Goal: Task Accomplishment & Management: Manage account settings

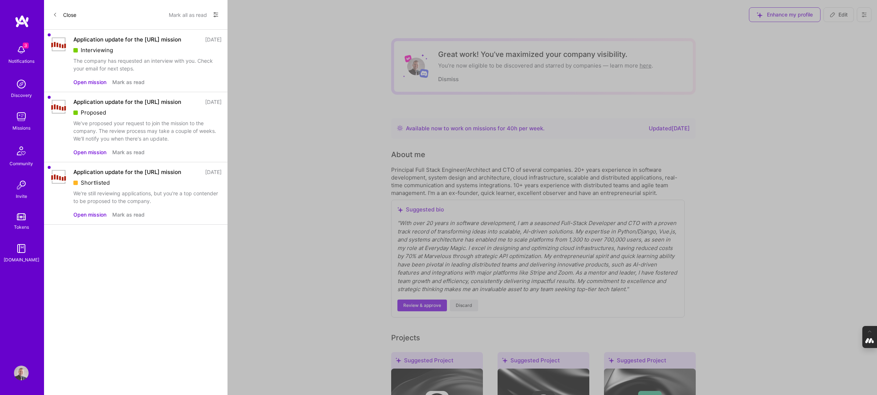
click at [213, 15] on icon at bounding box center [216, 15] width 6 height 6
click at [160, 29] on span "Show all notifications" at bounding box center [164, 29] width 51 height 7
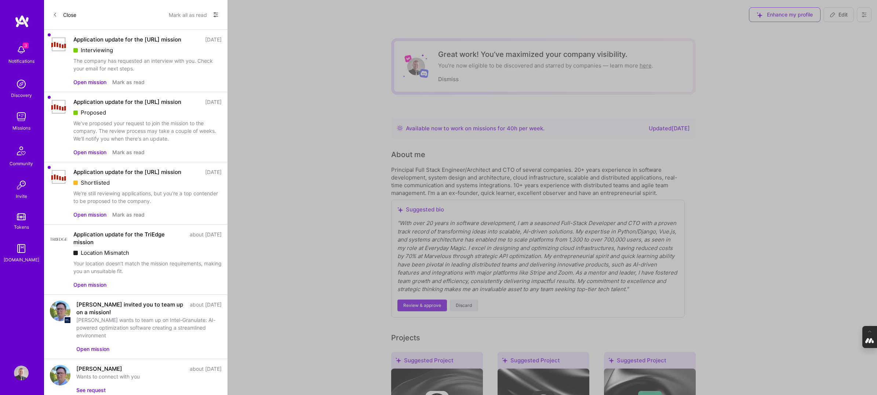
scroll to position [21, 0]
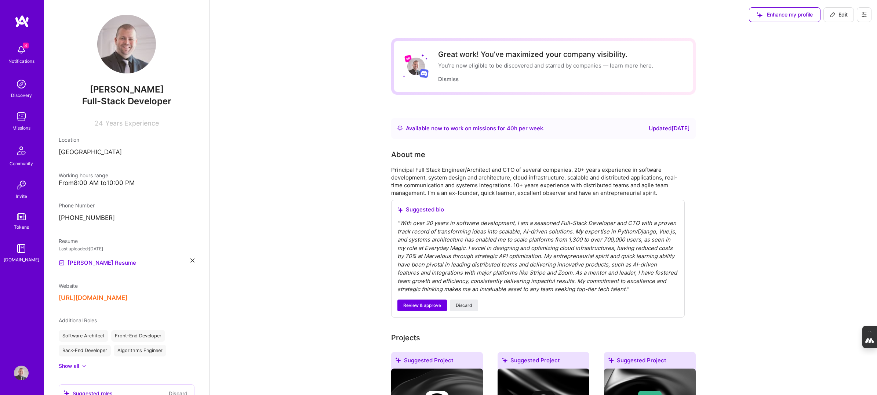
click at [16, 375] on img at bounding box center [21, 373] width 15 height 15
click at [867, 14] on icon at bounding box center [864, 15] width 6 height 6
click at [838, 65] on button "Log Out" at bounding box center [844, 68] width 55 height 19
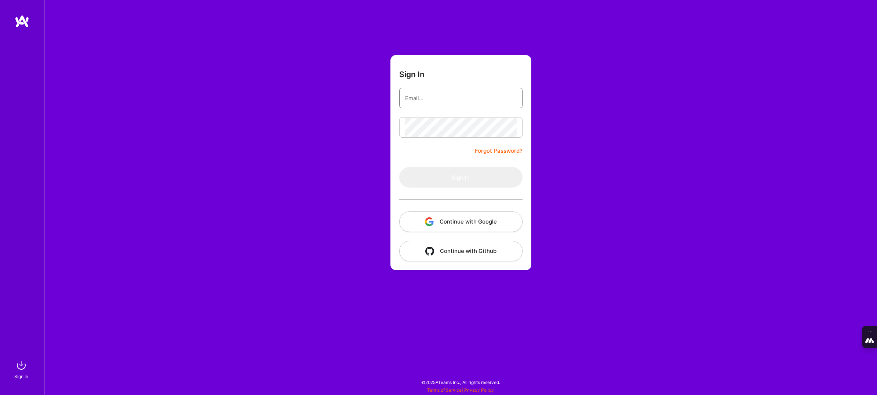
click at [429, 104] on input "email" at bounding box center [461, 98] width 112 height 19
type input "[PERSON_NAME][EMAIL_ADDRESS][DOMAIN_NAME]"
click at [443, 220] on button "Continue with Google" at bounding box center [460, 221] width 123 height 21
